Goal: Ask a question

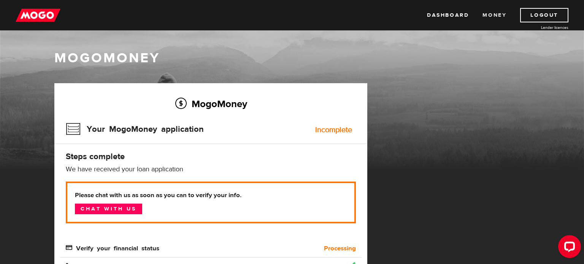
click at [494, 11] on link "Money" at bounding box center [495, 15] width 24 height 14
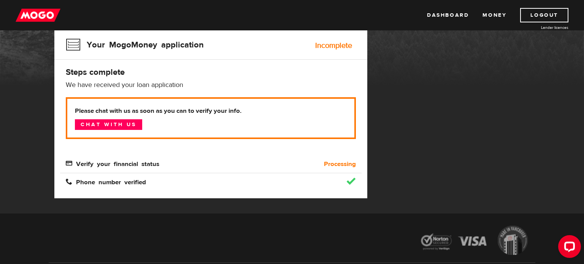
scroll to position [84, 0]
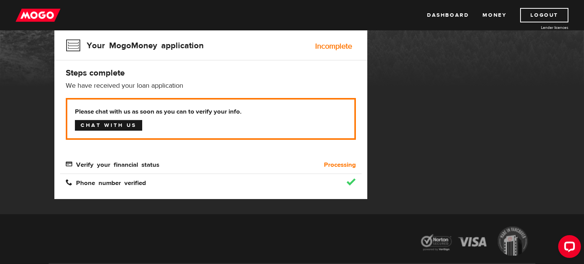
click at [117, 121] on link "Chat with us" at bounding box center [108, 125] width 67 height 11
click at [395, 93] on div "MogoMoney Your MogoMoney application Expired Your MogoMoney credit decision has…" at bounding box center [292, 107] width 487 height 215
click at [451, 14] on link "Dashboard" at bounding box center [448, 15] width 42 height 14
